Goal: Check status: Check status

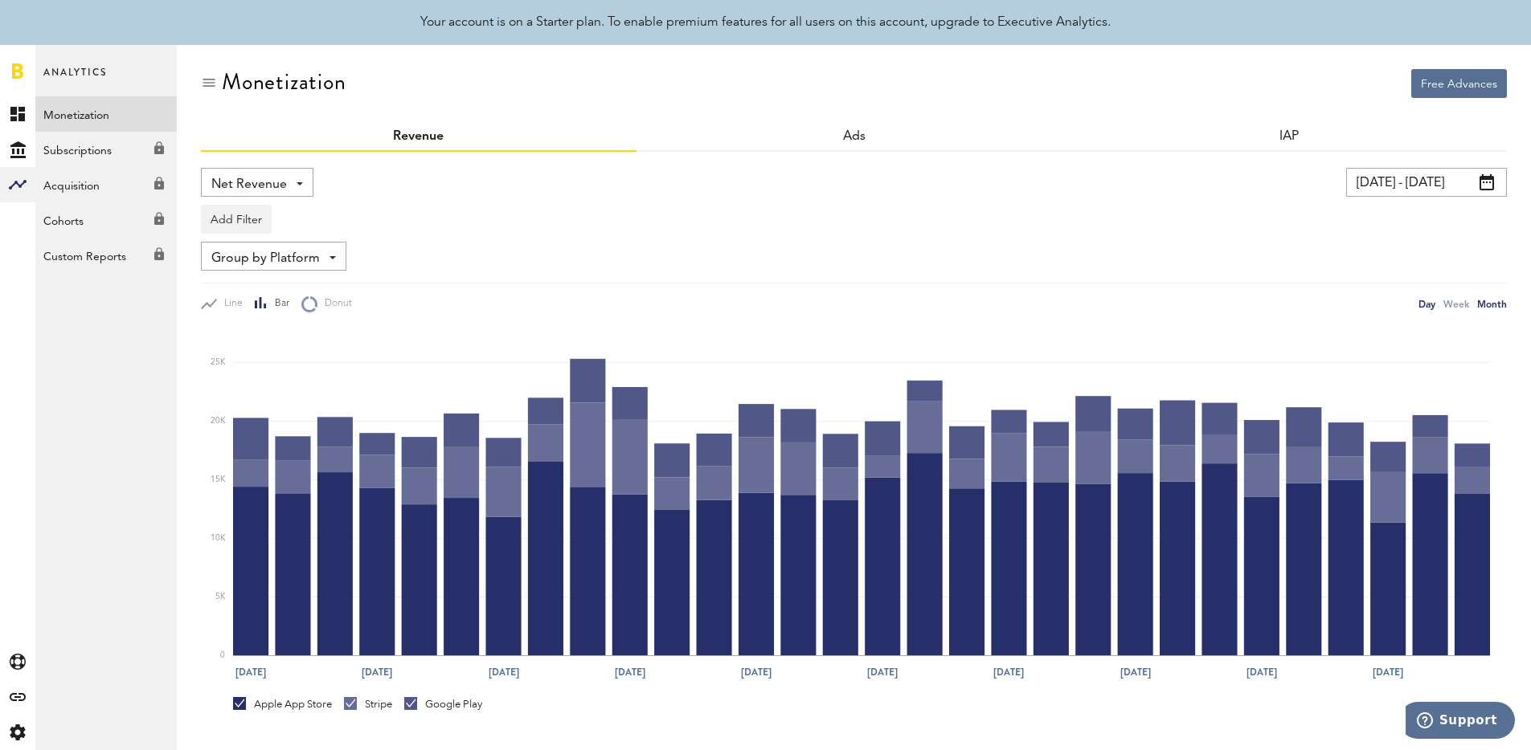
click at [1486, 303] on div "Month" at bounding box center [1492, 304] width 30 height 17
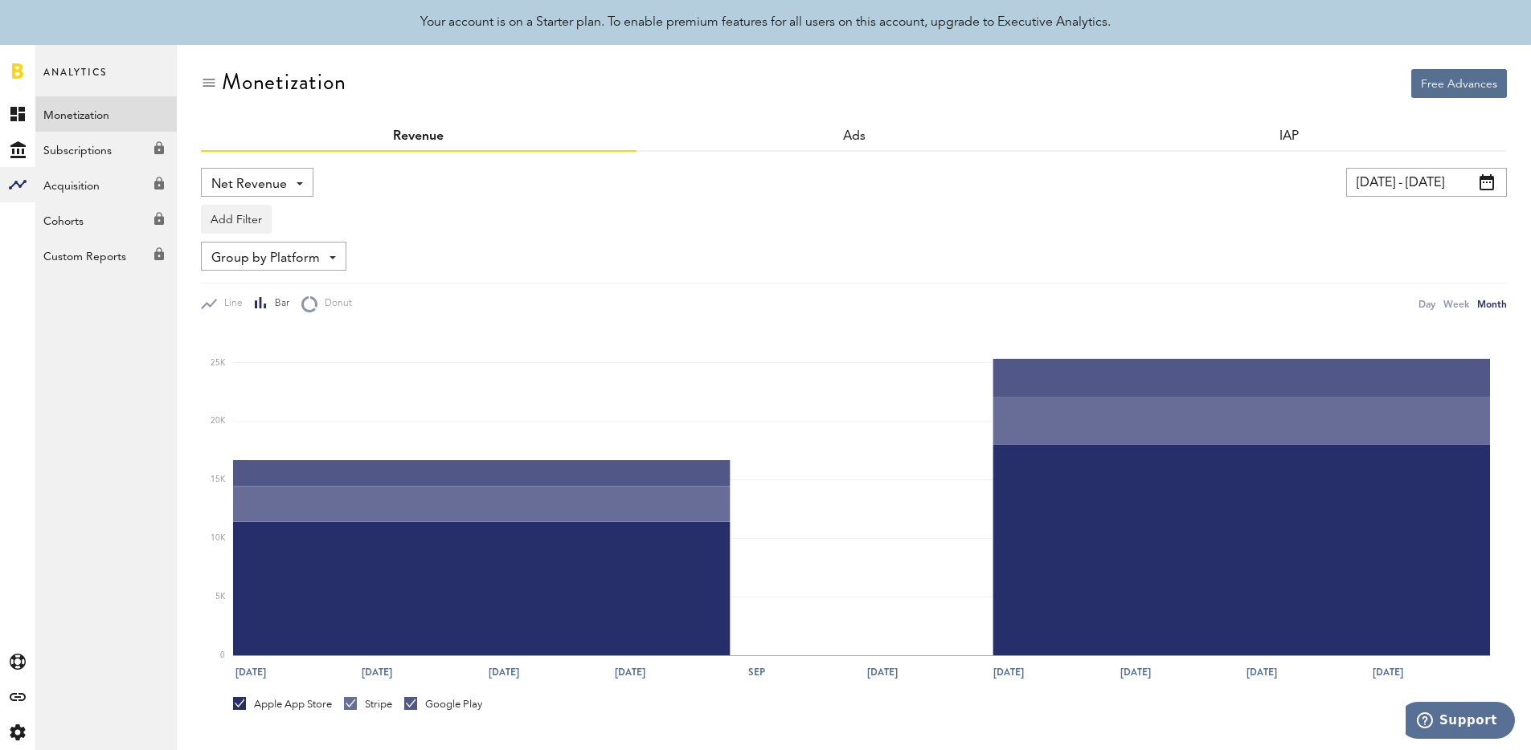
click at [1462, 197] on div "Add Filter Platforms Apps" at bounding box center [854, 215] width 1306 height 37
click at [1441, 194] on input "[DATE] - [DATE]" at bounding box center [1426, 182] width 161 height 29
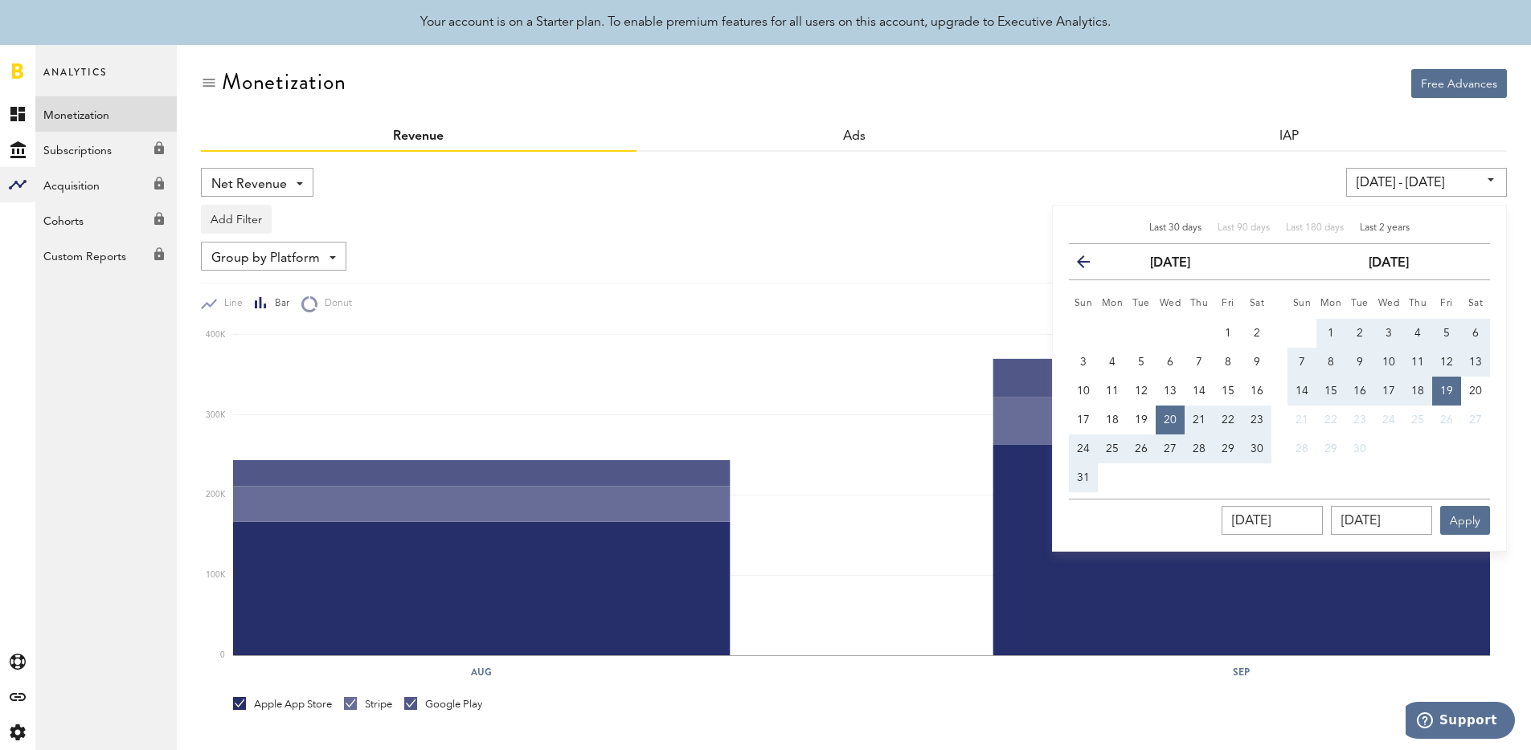
click at [1398, 227] on span "Last 2 years" at bounding box center [1385, 228] width 50 height 10
type input "[DATE] - [DATE]"
type input "[DATE]"
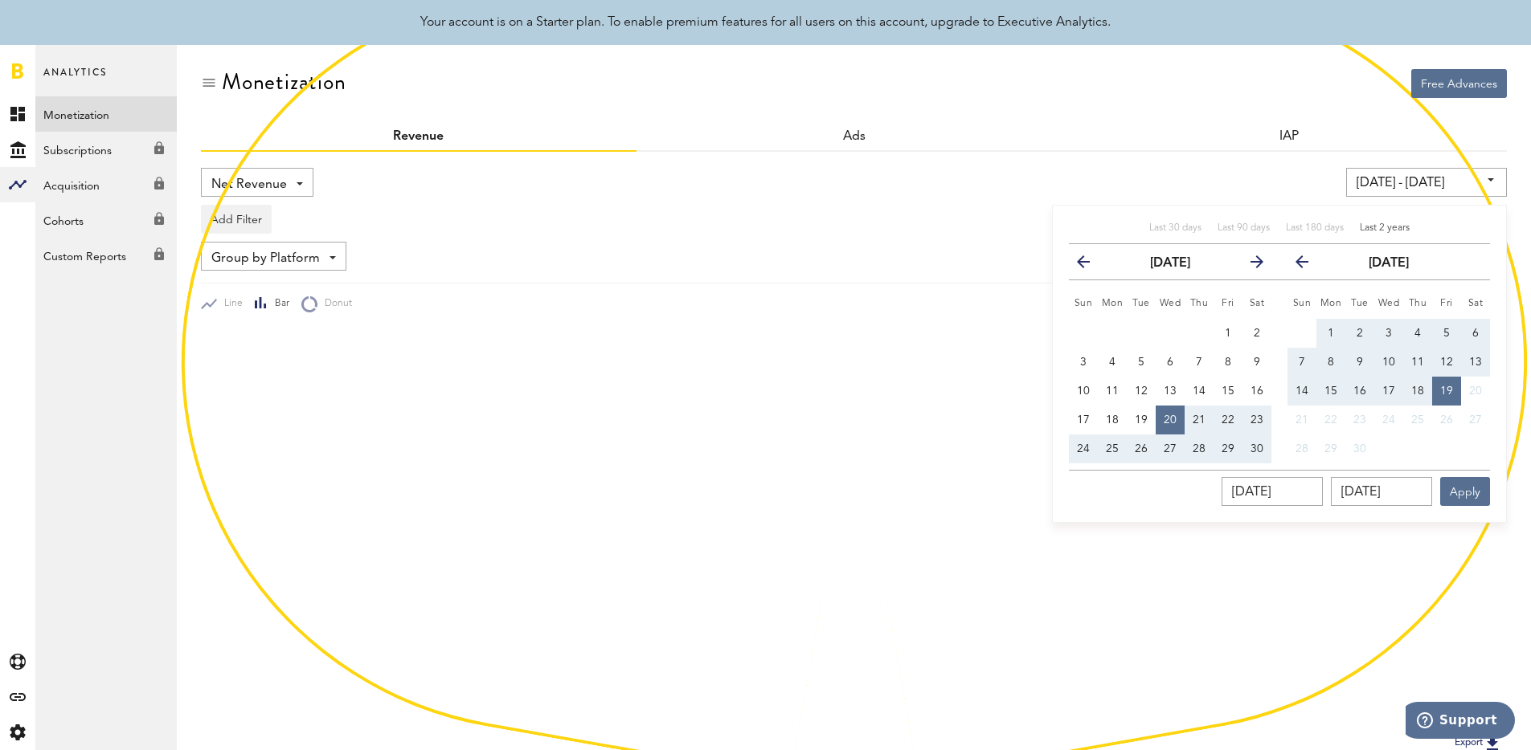
click at [1237, 170] on div "[DATE] - [DATE] Last 30 days Last 90 days Last 180 days Last 2 years previous […" at bounding box center [1168, 182] width 677 height 29
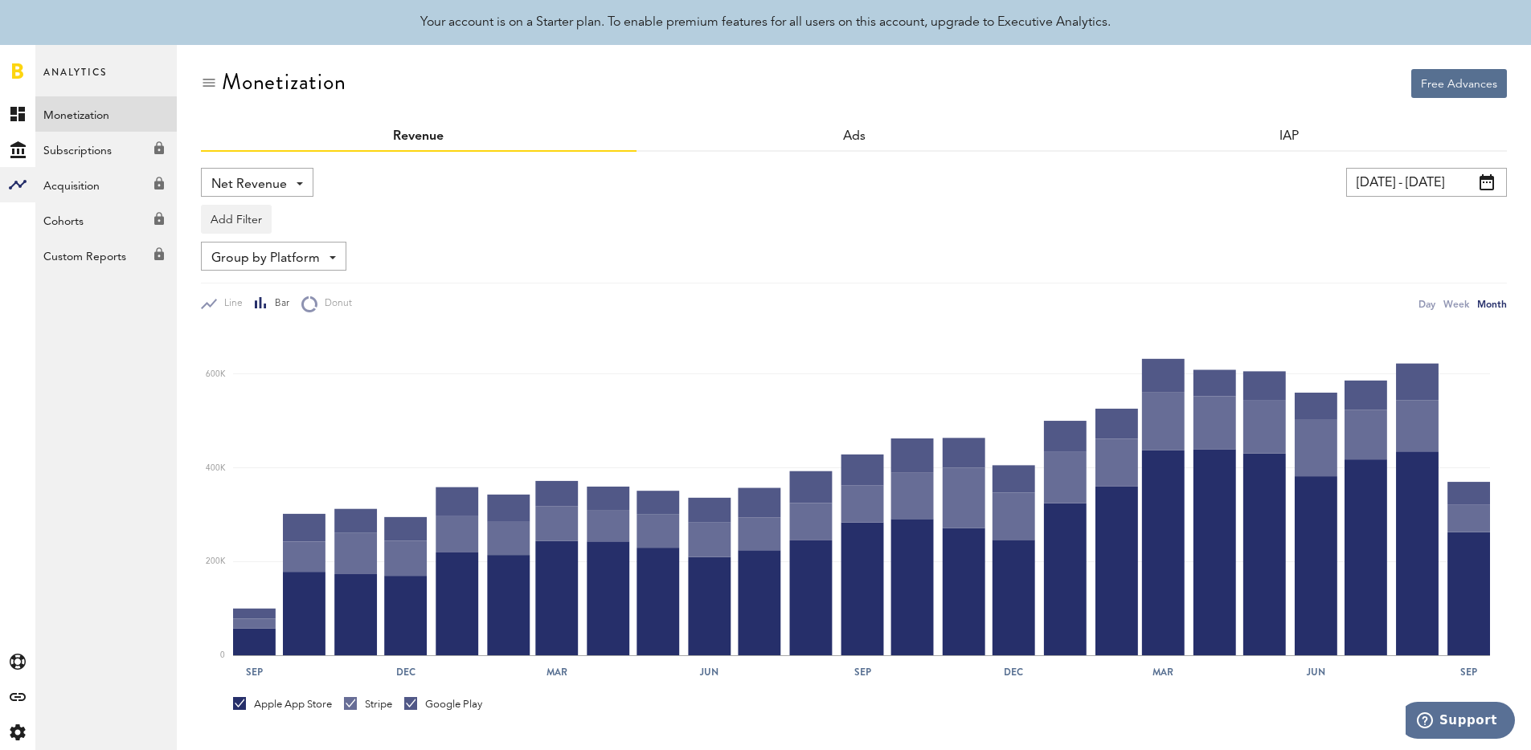
click at [857, 198] on div "Add Filter Platforms Apps" at bounding box center [854, 215] width 1306 height 37
